Goal: Task Accomplishment & Management: Use online tool/utility

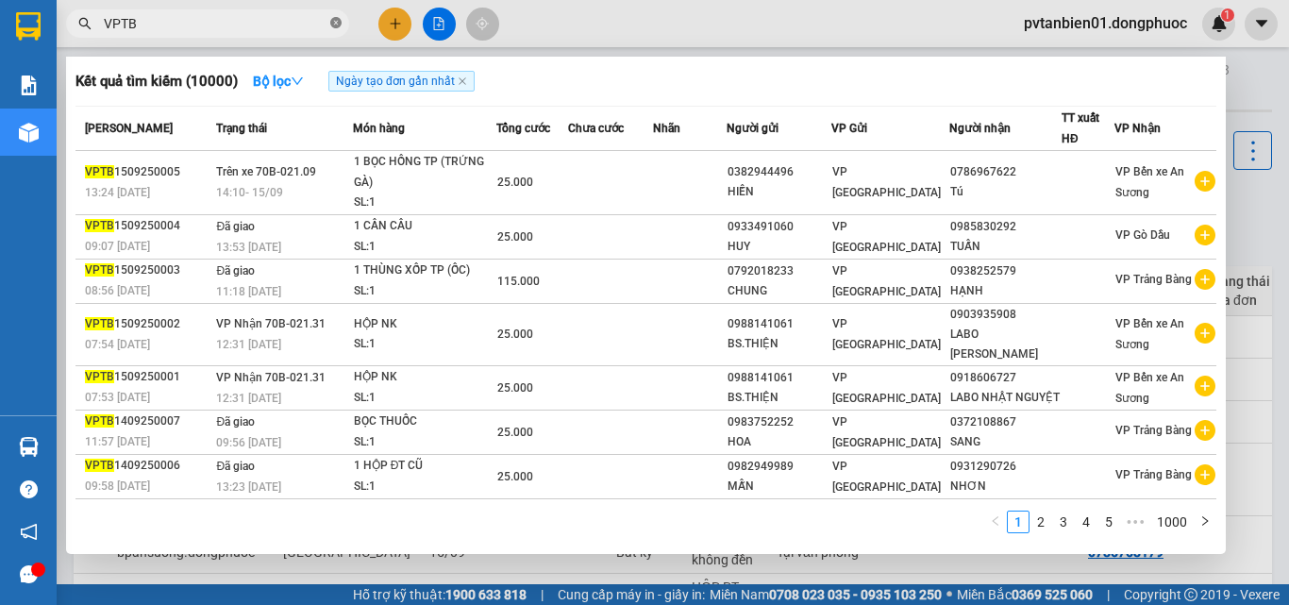
click at [337, 25] on icon "close-circle" at bounding box center [335, 22] width 11 height 11
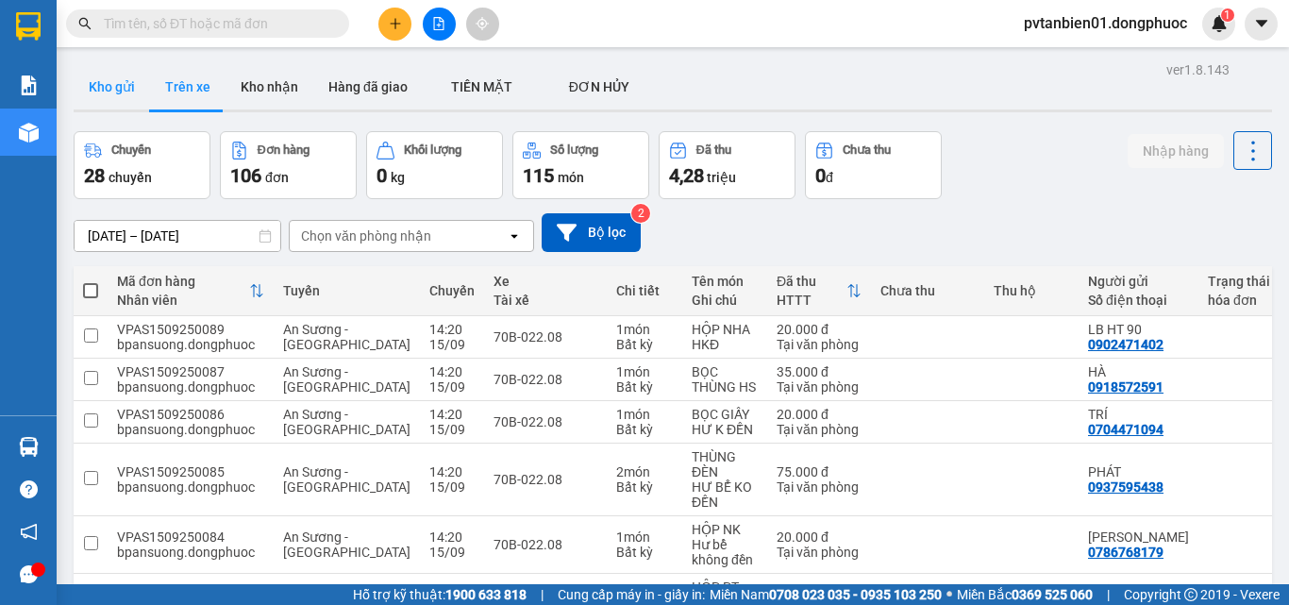
click at [105, 92] on button "Kho gửi" at bounding box center [112, 86] width 76 height 45
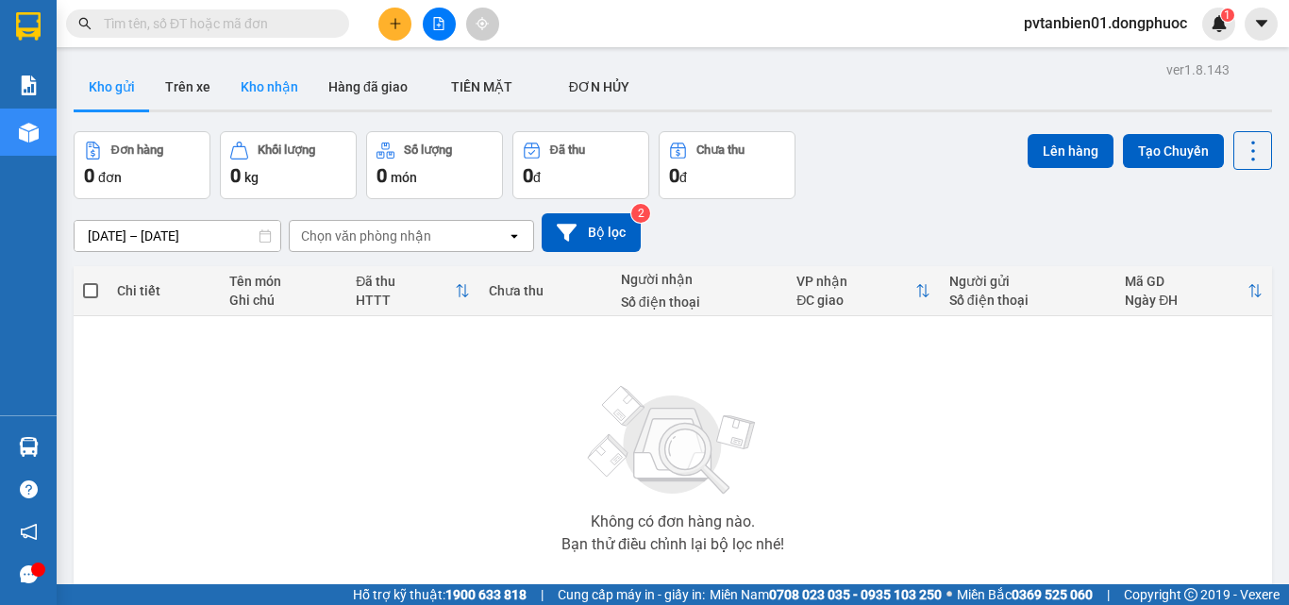
click at [270, 81] on button "Kho nhận" at bounding box center [270, 86] width 88 height 45
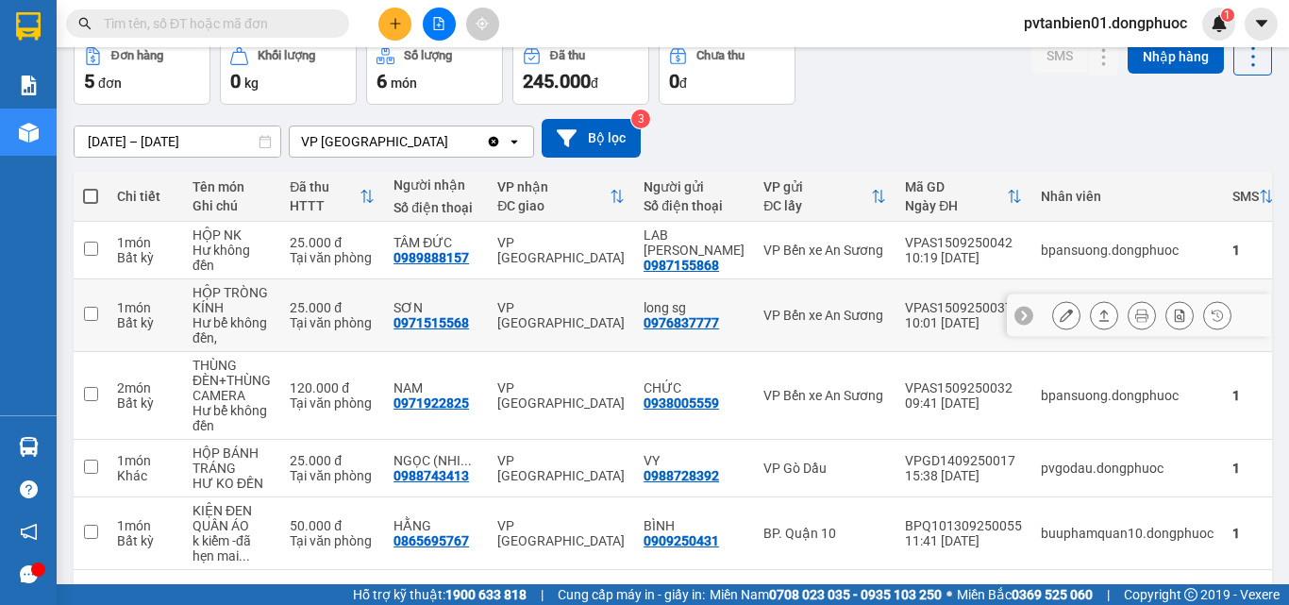
scroll to position [158, 0]
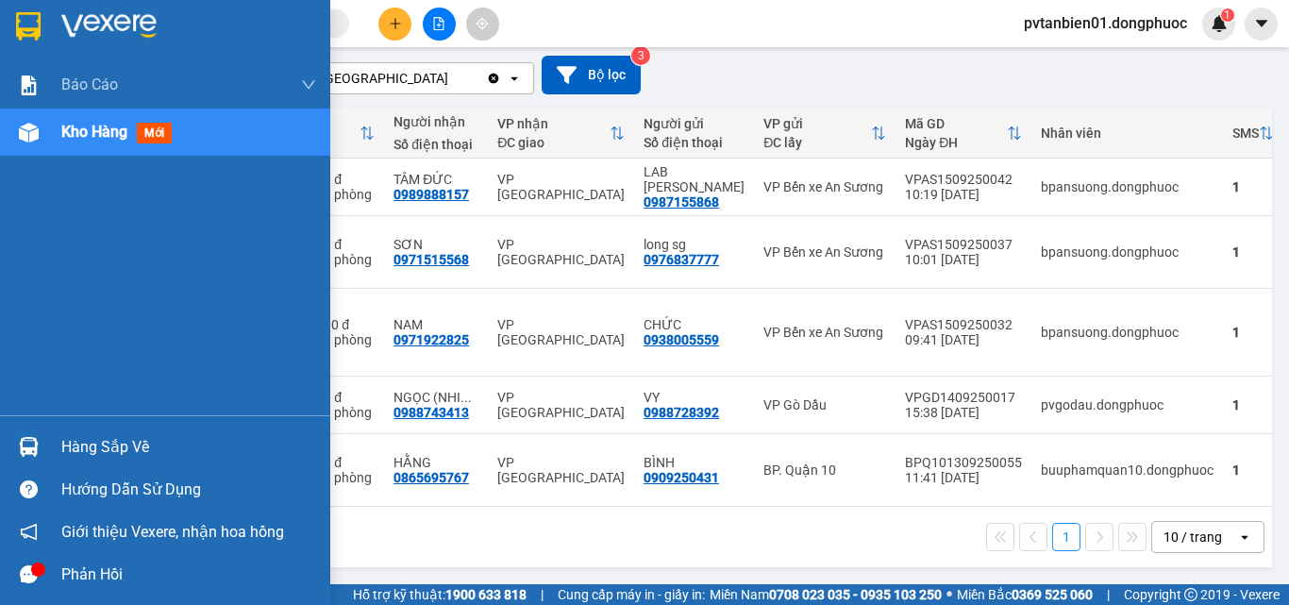
click at [108, 442] on div "Hàng sắp về" at bounding box center [188, 447] width 255 height 28
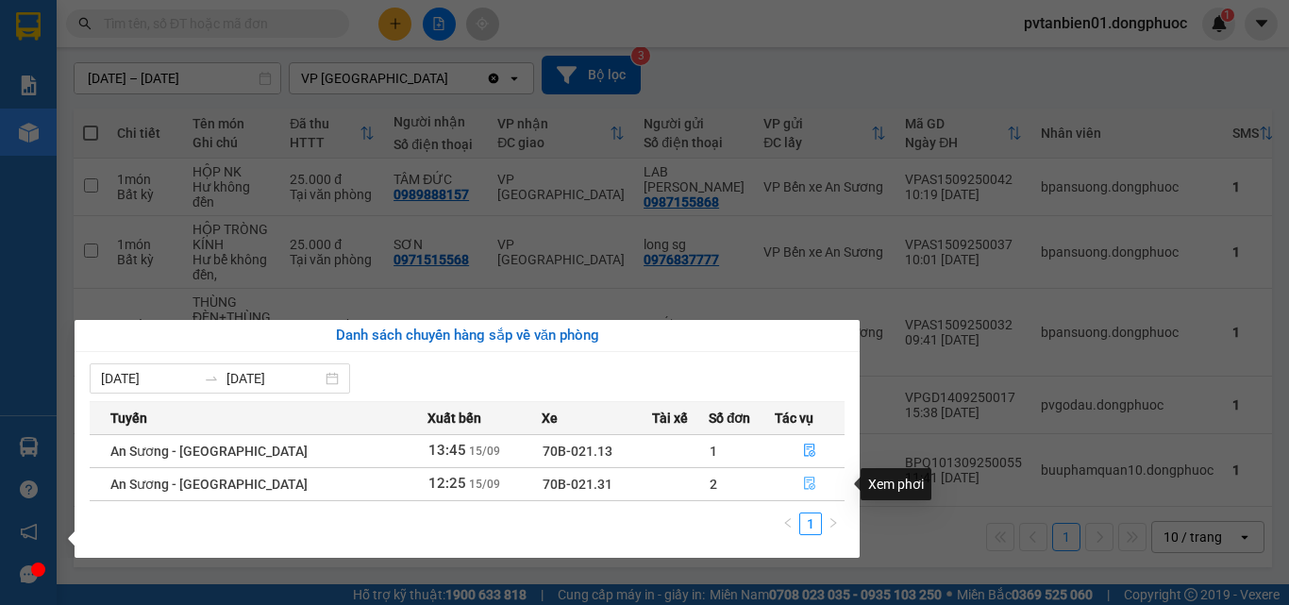
click at [803, 483] on icon "file-done" at bounding box center [809, 483] width 13 height 13
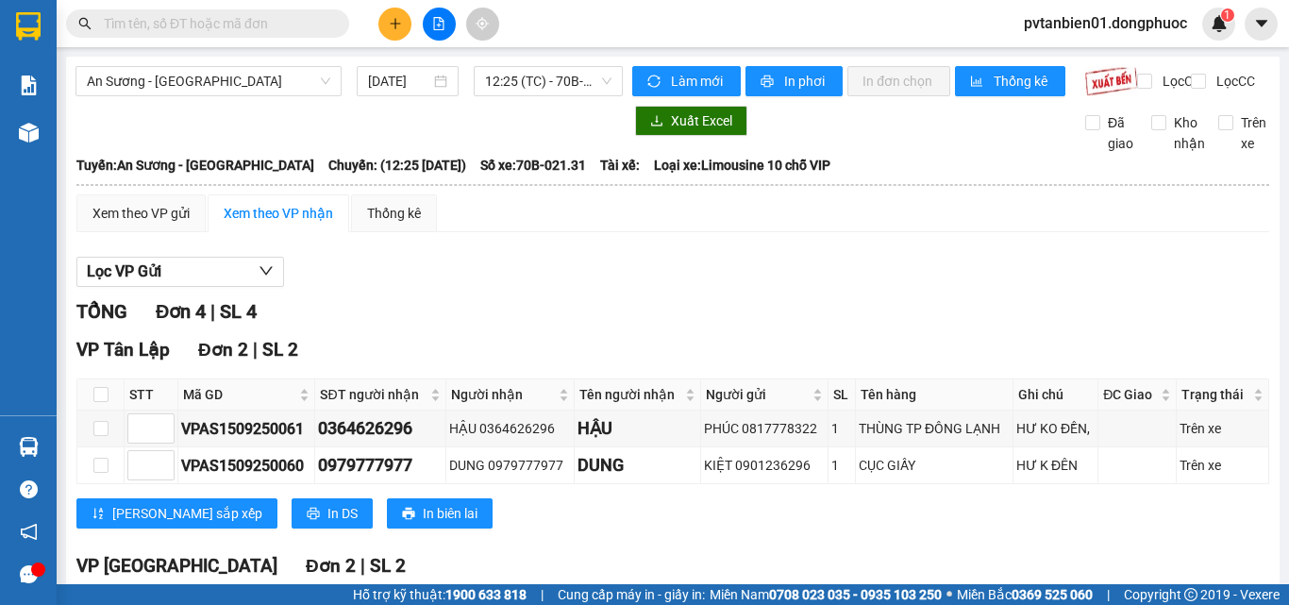
scroll to position [229, 0]
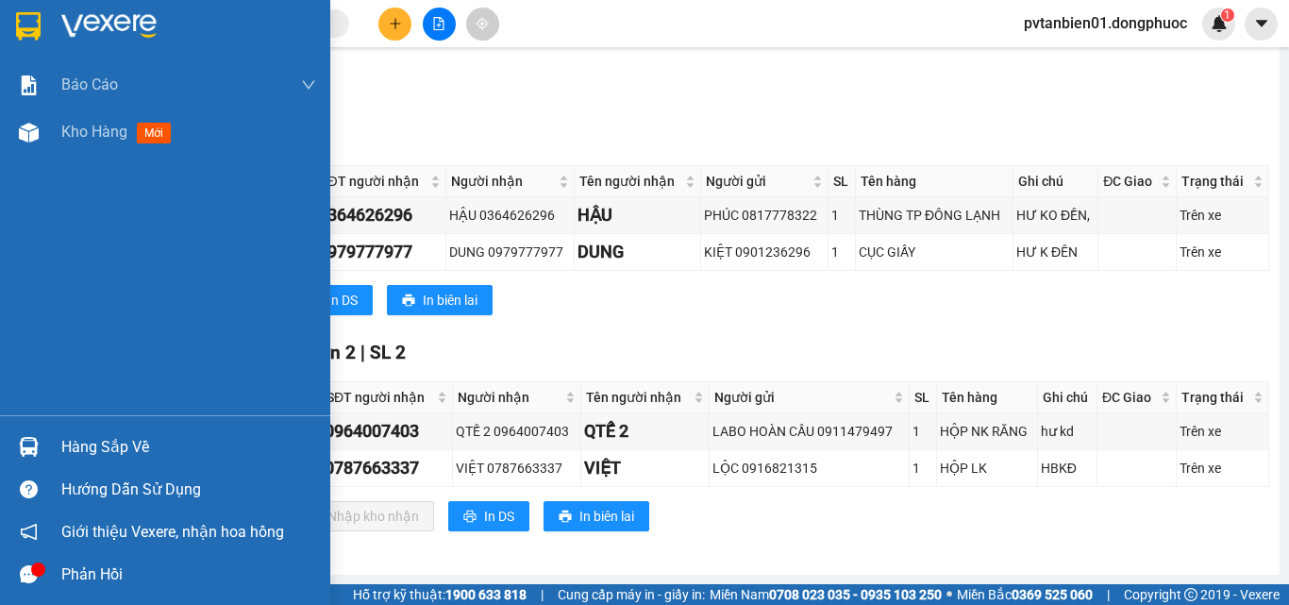
click at [130, 441] on div "Hàng sắp về" at bounding box center [188, 447] width 255 height 28
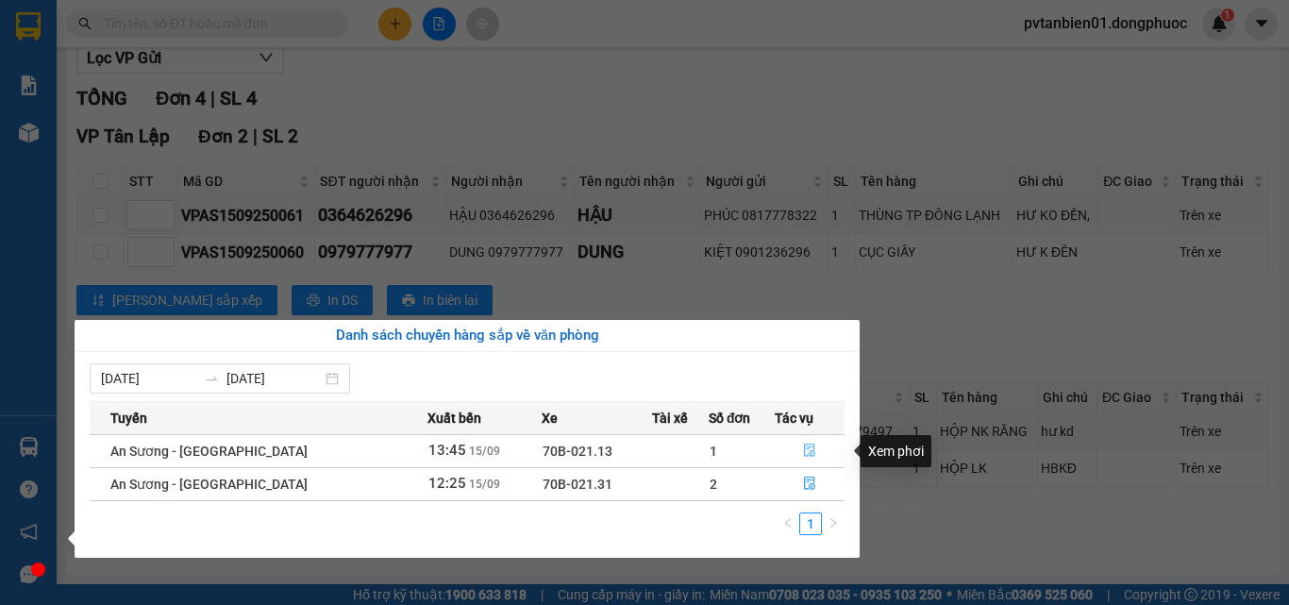
click at [803, 448] on icon "file-done" at bounding box center [809, 450] width 13 height 13
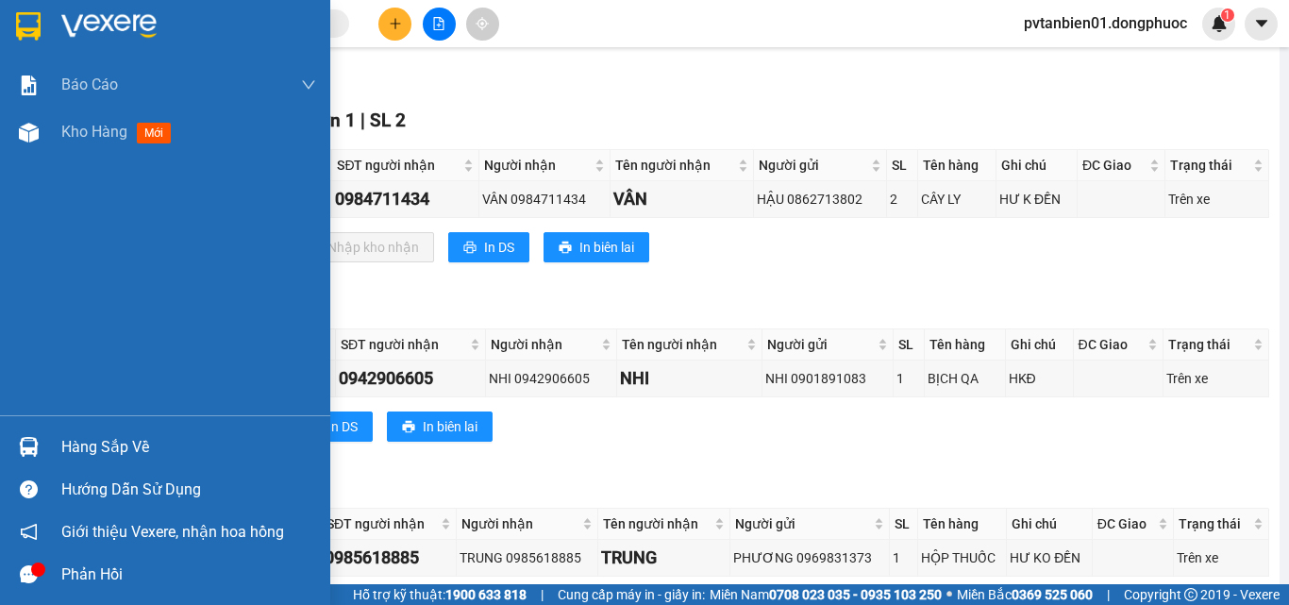
click at [142, 441] on div "Hàng sắp về" at bounding box center [188, 447] width 255 height 28
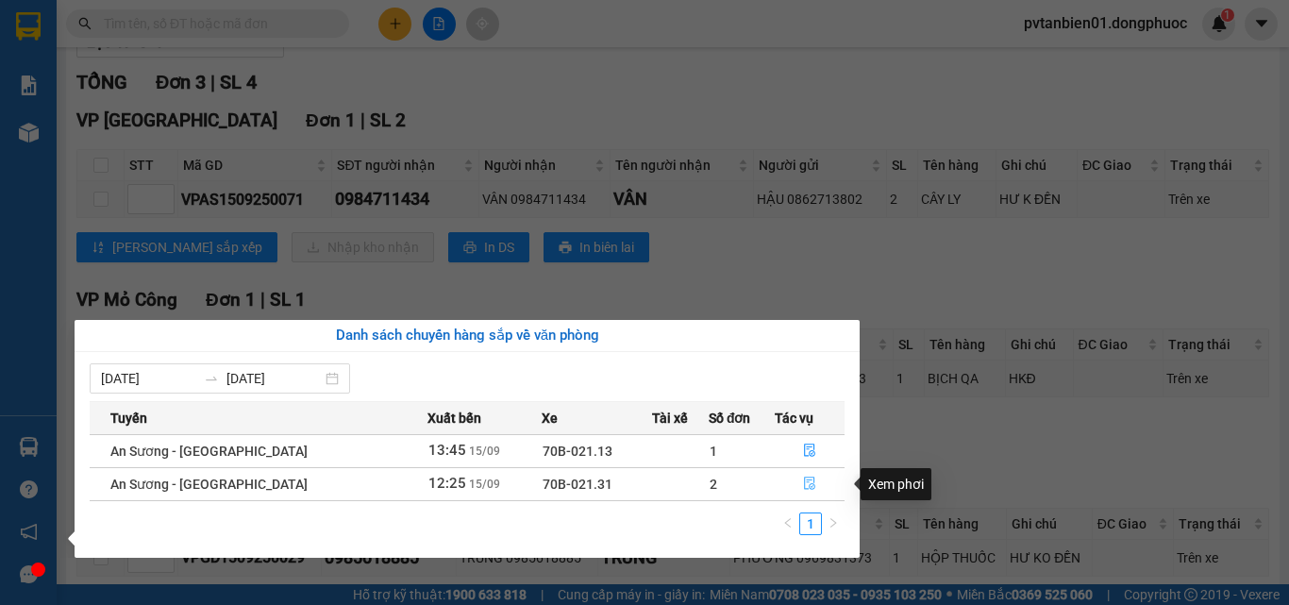
click at [806, 482] on icon "file-done" at bounding box center [809, 483] width 13 height 13
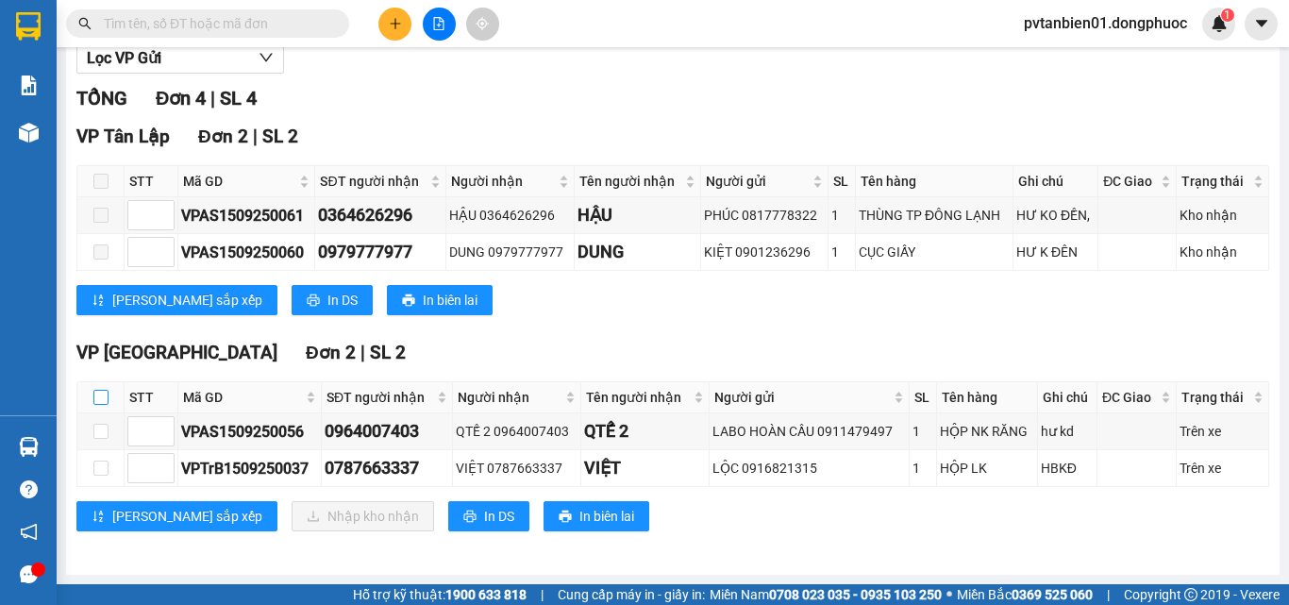
click at [104, 394] on input "checkbox" at bounding box center [100, 397] width 15 height 15
checkbox input "true"
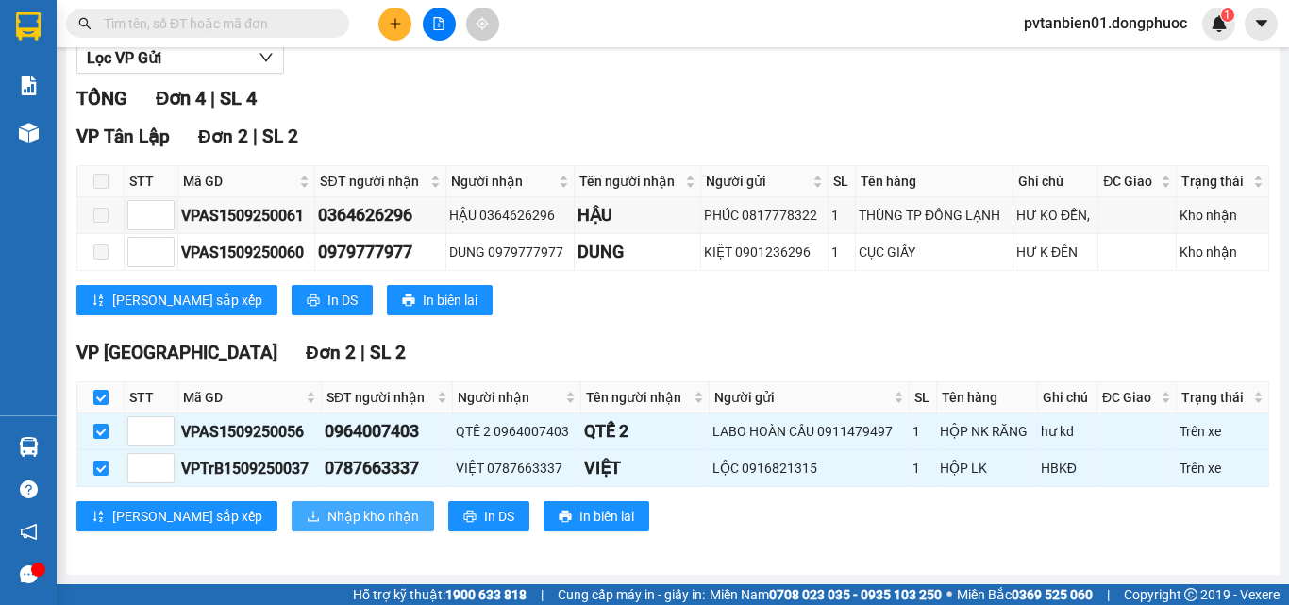
click at [327, 519] on span "Nhập kho nhận" at bounding box center [373, 516] width 92 height 21
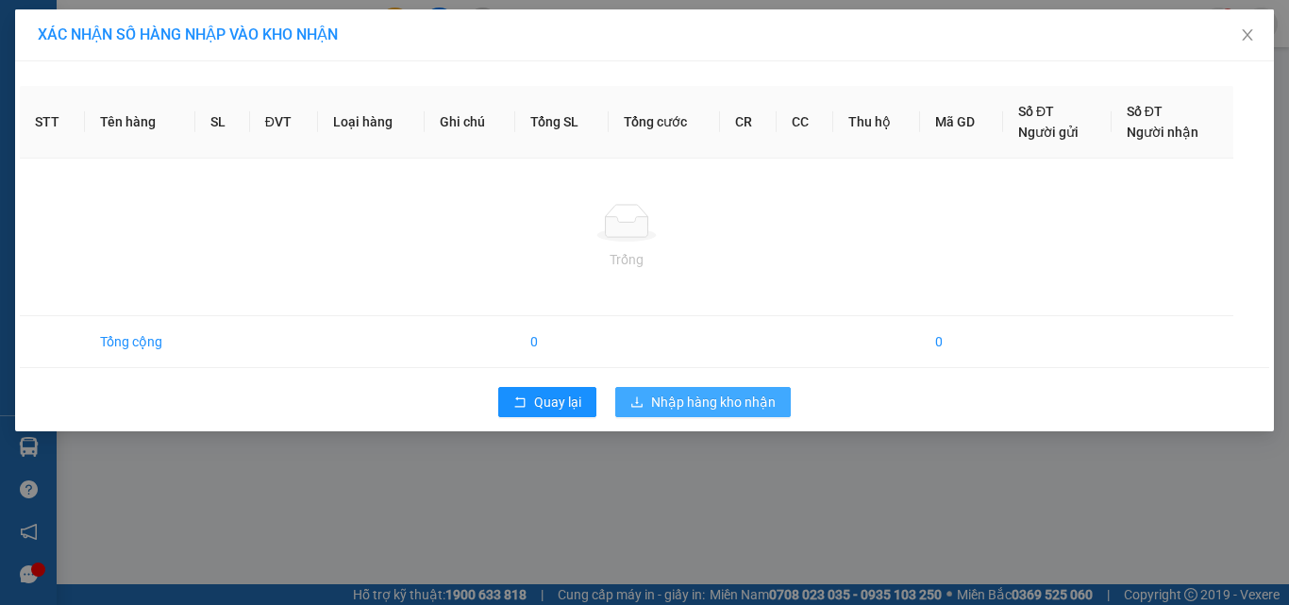
click at [759, 400] on span "Nhập hàng kho nhận" at bounding box center [713, 402] width 125 height 21
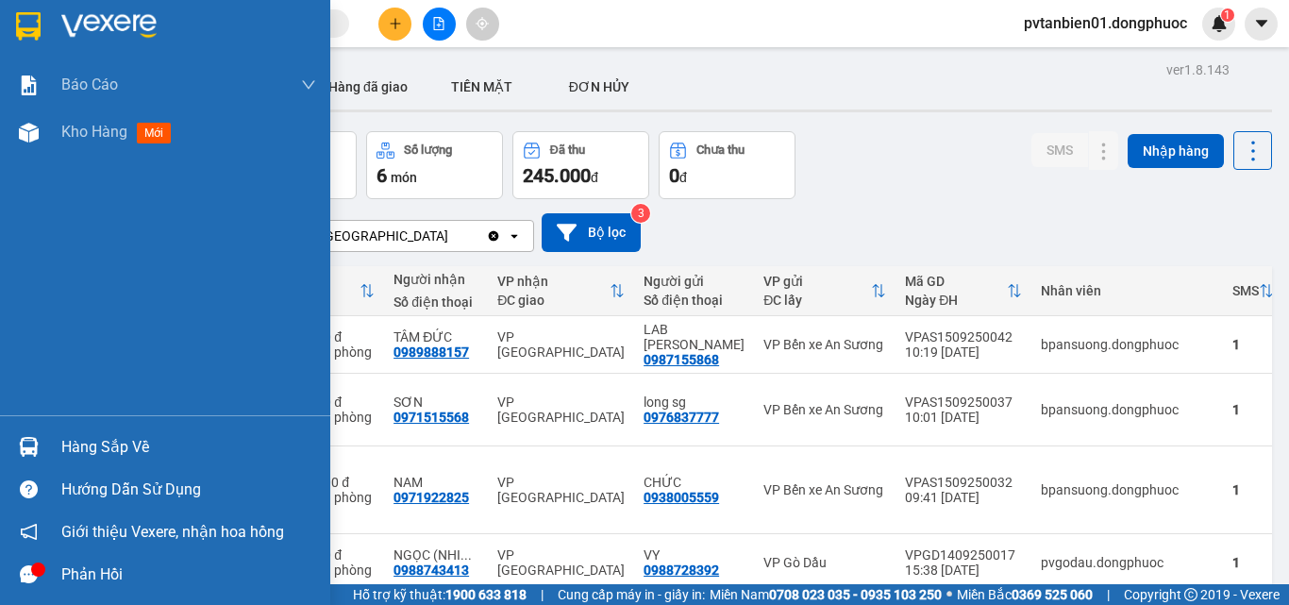
click at [62, 451] on div "Hàng sắp về" at bounding box center [188, 447] width 255 height 28
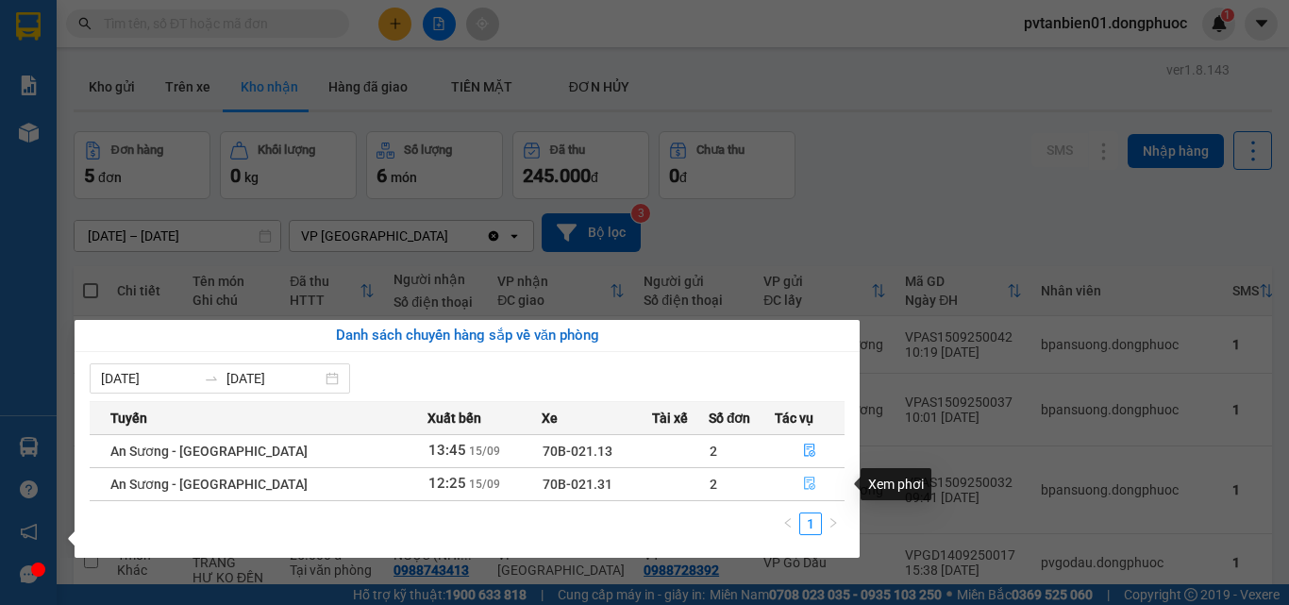
click at [807, 484] on icon "file-done" at bounding box center [809, 484] width 11 height 13
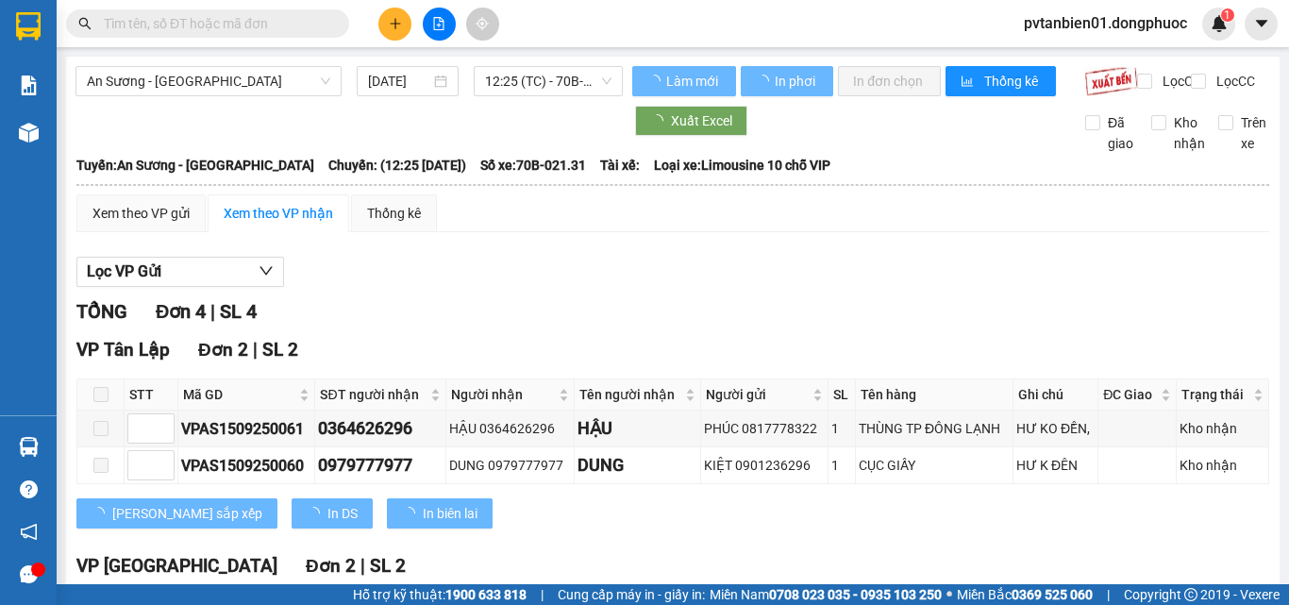
scroll to position [189, 0]
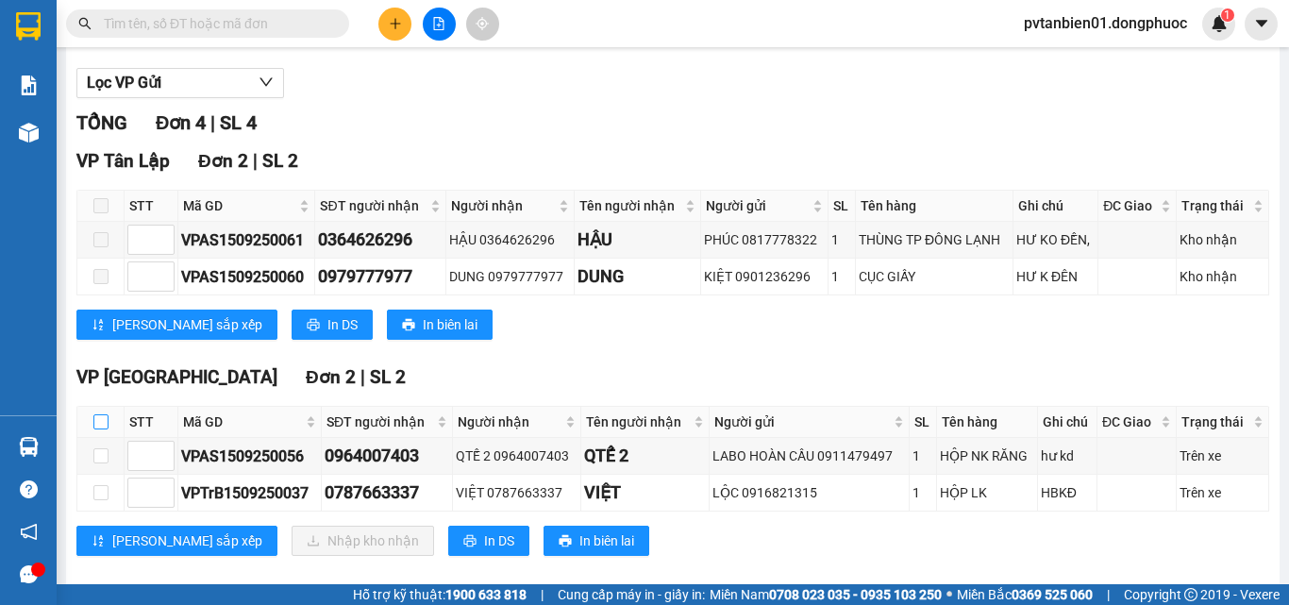
click at [105, 429] on input "checkbox" at bounding box center [100, 421] width 15 height 15
checkbox input "true"
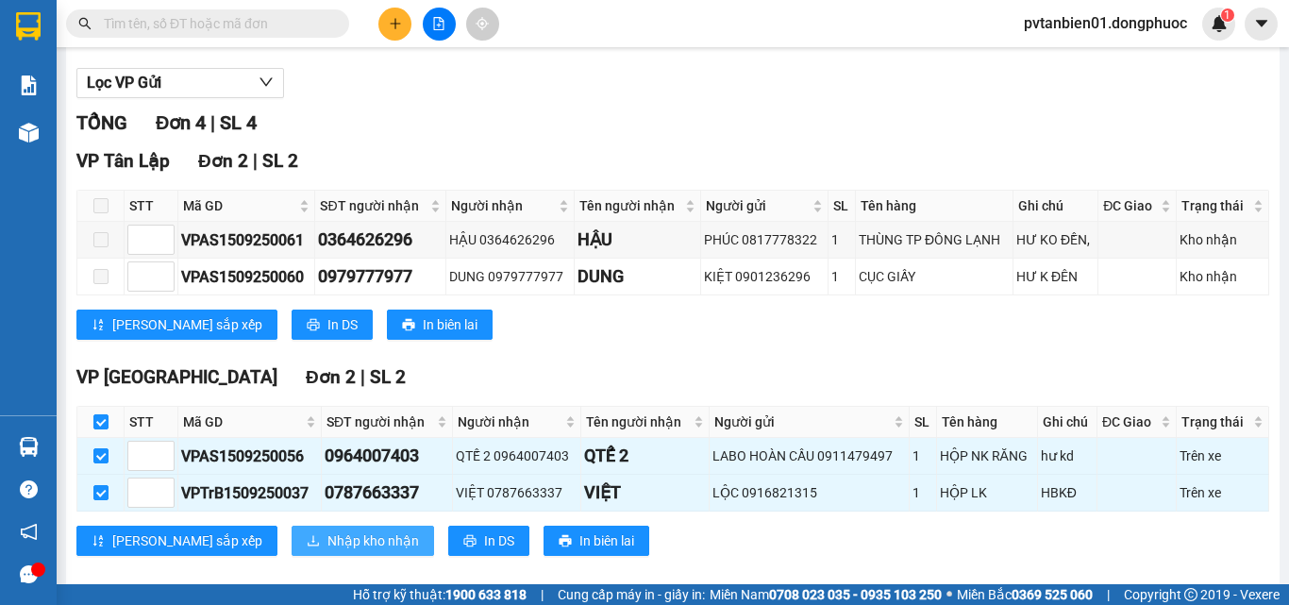
click at [327, 551] on span "Nhập kho nhận" at bounding box center [373, 540] width 92 height 21
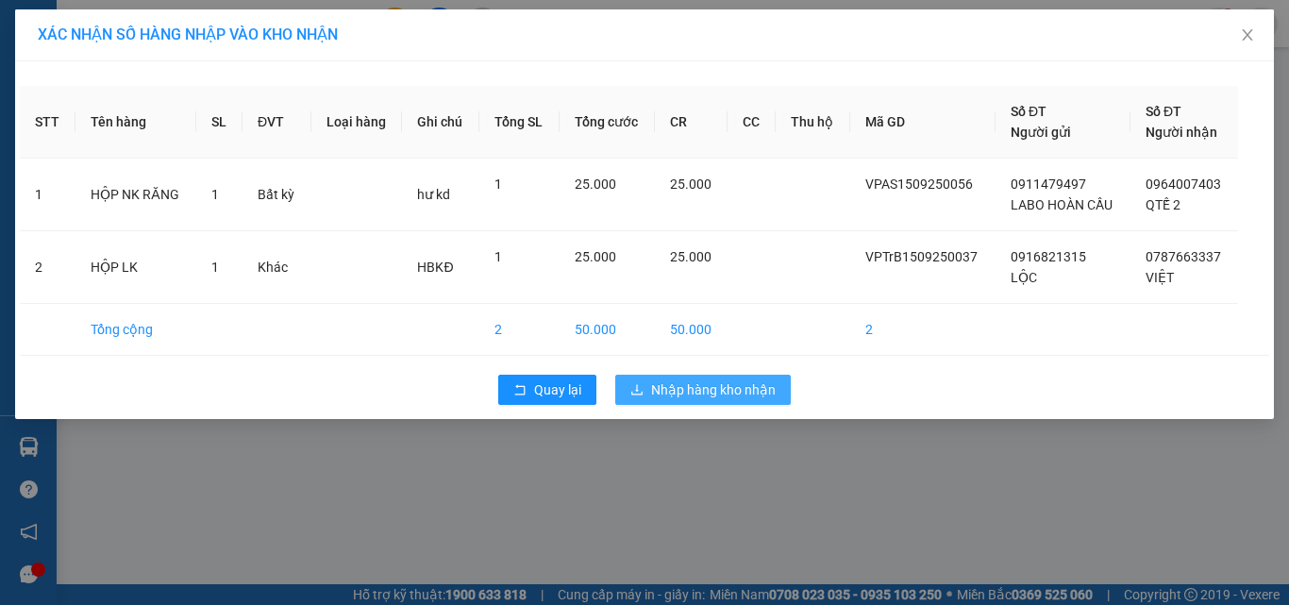
click at [737, 389] on span "Nhập hàng kho nhận" at bounding box center [713, 389] width 125 height 21
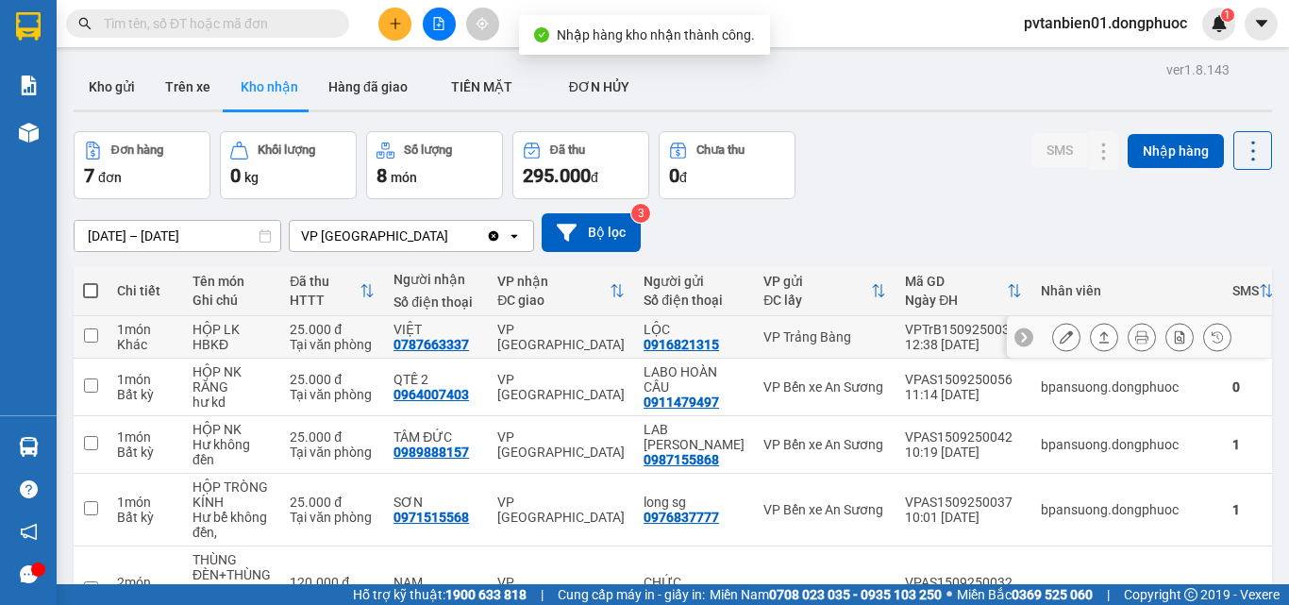
click at [92, 337] on input "checkbox" at bounding box center [91, 335] width 14 height 14
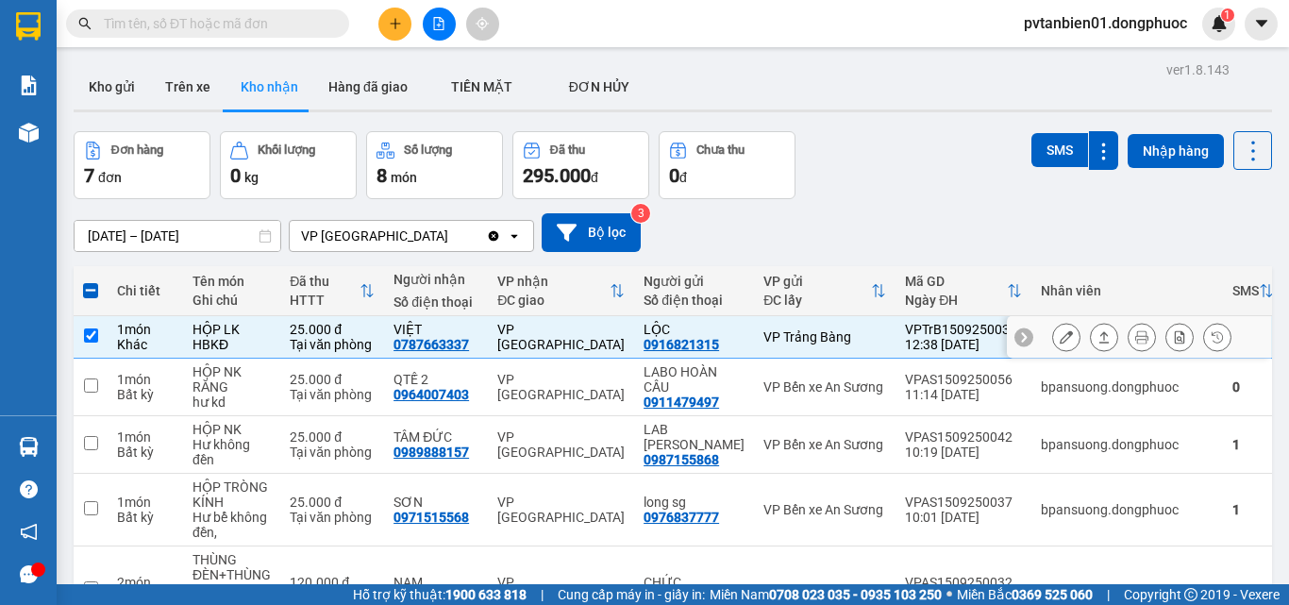
click at [1099, 333] on icon at bounding box center [1104, 336] width 10 height 11
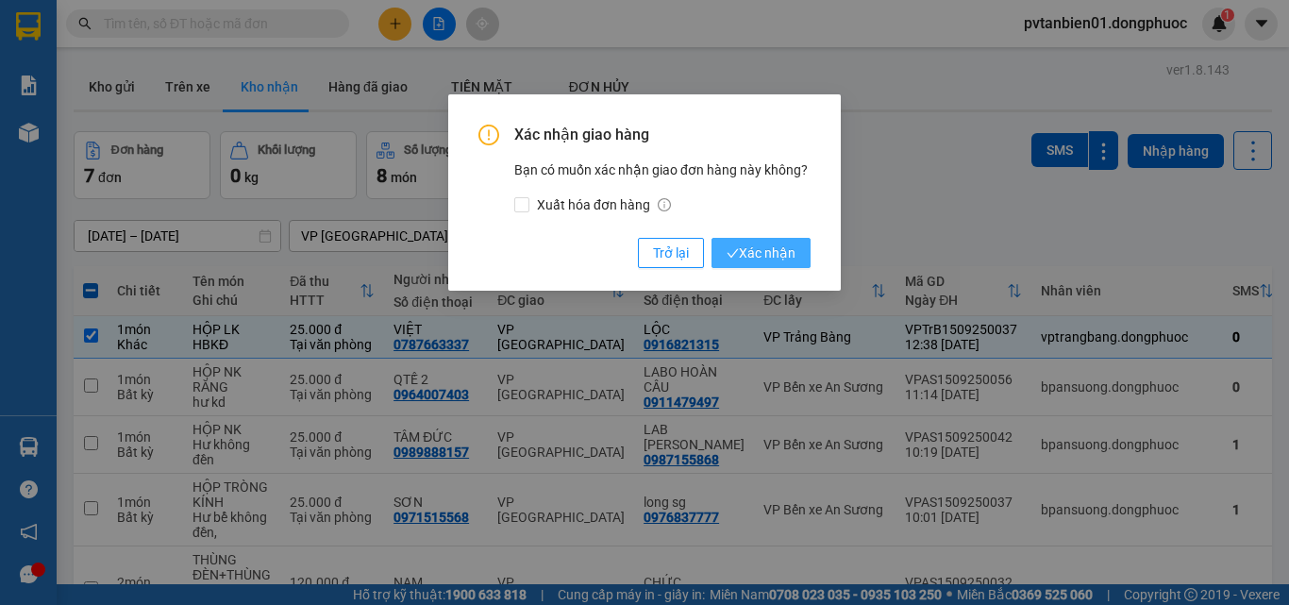
click at [766, 250] on span "Xác nhận" at bounding box center [761, 253] width 69 height 21
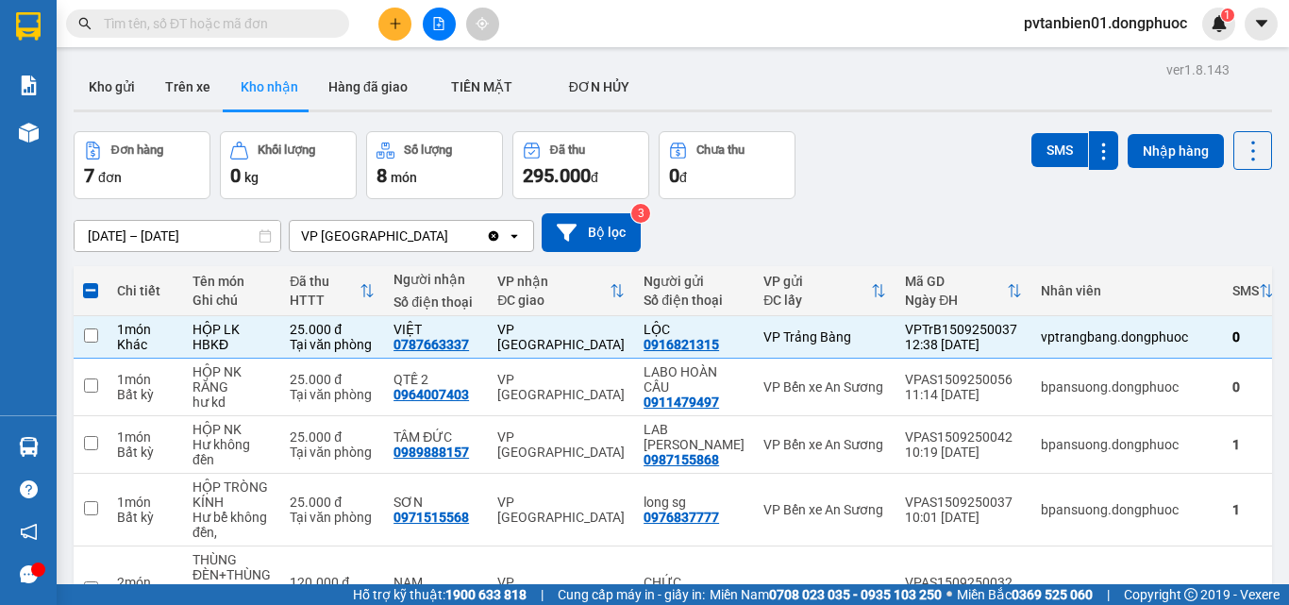
checkbox input "false"
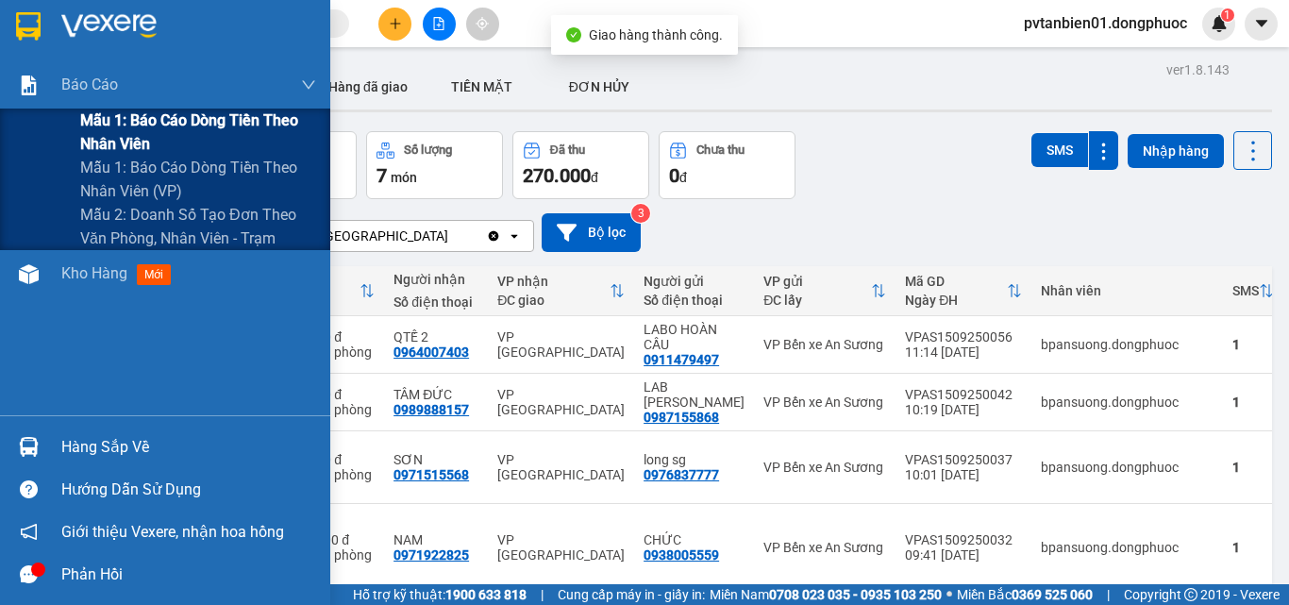
click at [128, 111] on span "Mẫu 1: Báo cáo dòng tiền theo nhân viên" at bounding box center [198, 132] width 236 height 47
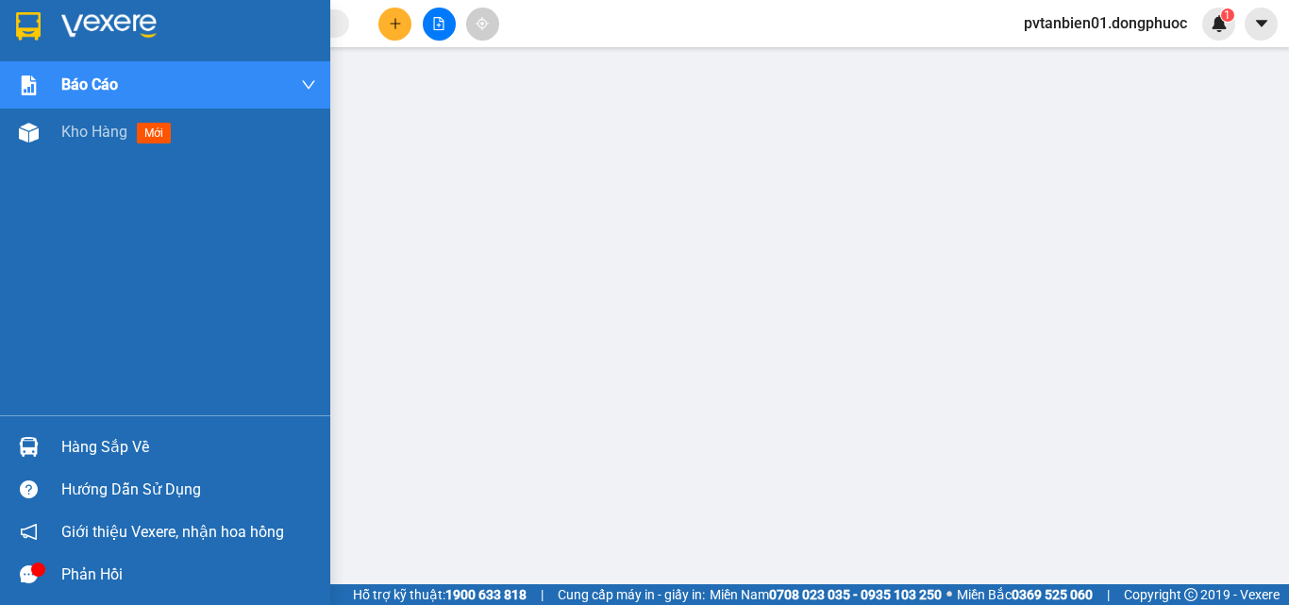
click at [142, 441] on div "Hàng sắp về" at bounding box center [188, 447] width 255 height 28
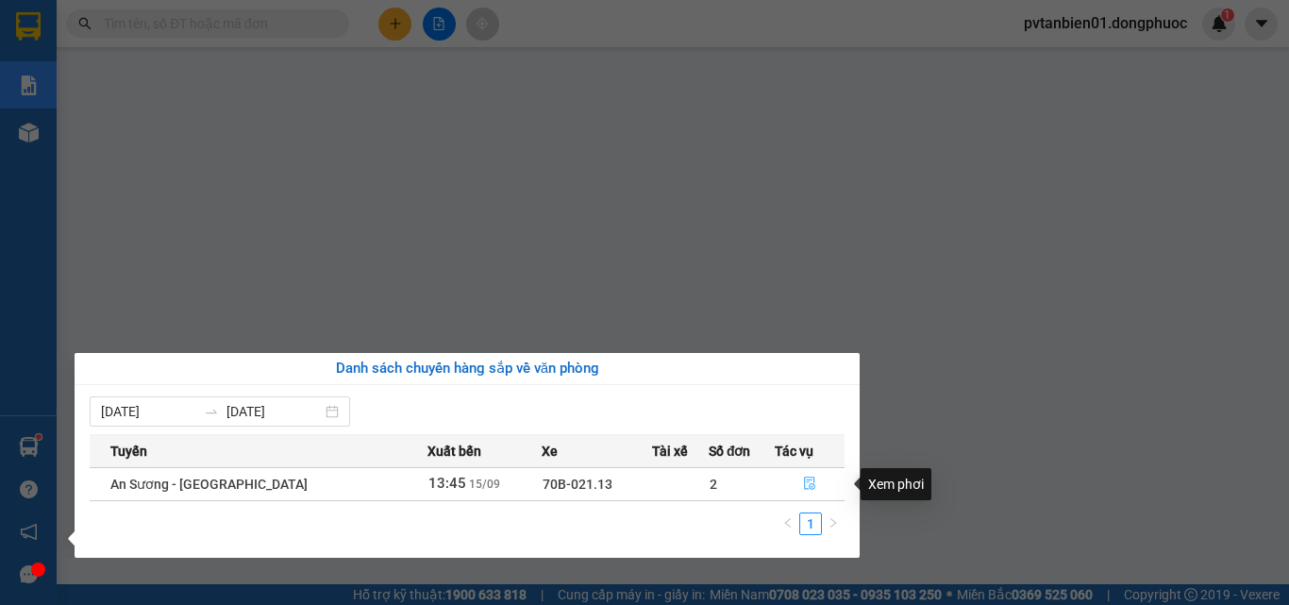
click at [804, 482] on icon "file-done" at bounding box center [809, 484] width 11 height 13
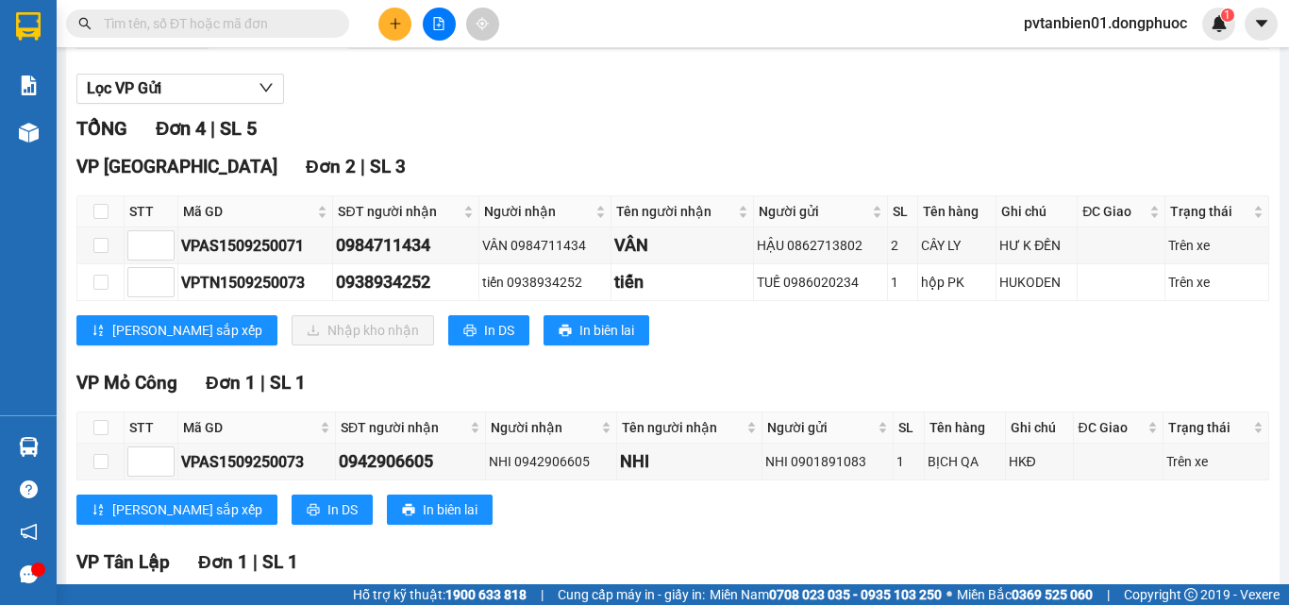
scroll to position [89, 0]
